Goal: Information Seeking & Learning: Understand process/instructions

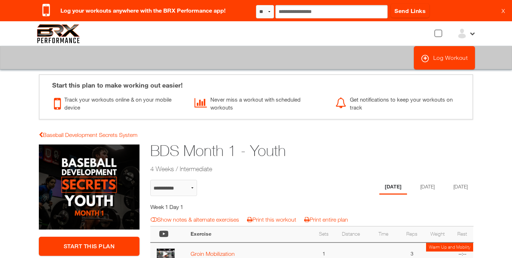
click at [56, 32] on img at bounding box center [58, 33] width 43 height 19
select select "**********"
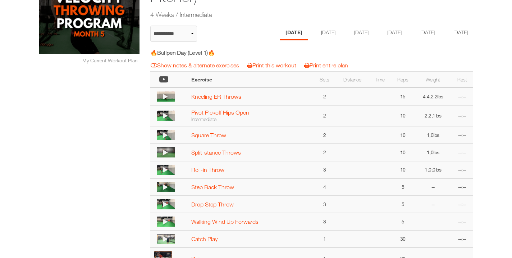
scroll to position [118, 0]
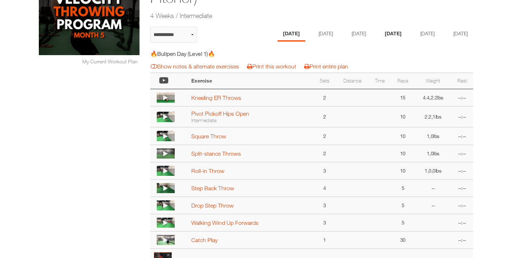
click at [400, 34] on li "[DATE]" at bounding box center [394, 34] width 28 height 15
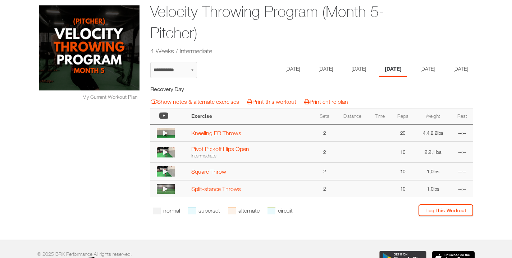
scroll to position [89, 0]
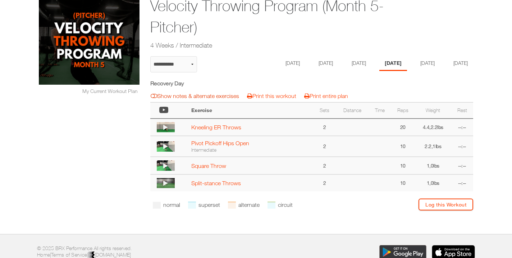
click at [204, 99] on link "Show notes & alternate exercises" at bounding box center [195, 95] width 89 height 6
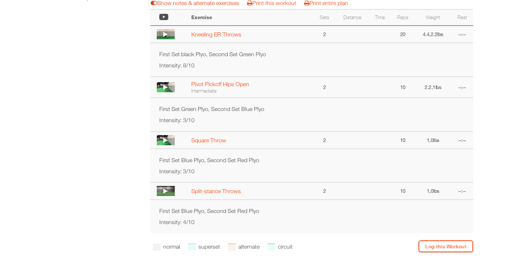
scroll to position [182, 0]
